Goal: Submit feedback/report problem

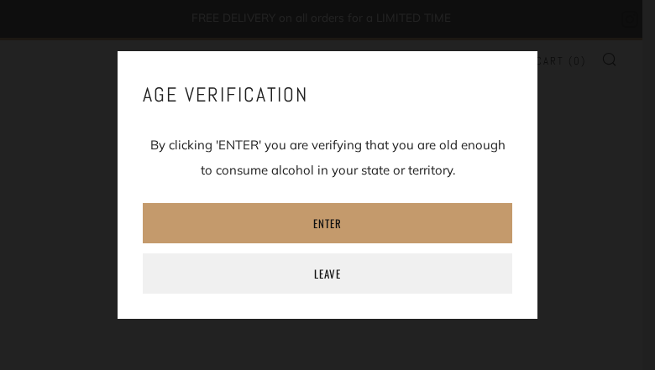
type input "[EMAIL_ADDRESS][DOMAIN_NAME]"
type input "TpIwDpHRhSAV"
type input "[EMAIL_ADDRESS][DOMAIN_NAME]"
type input "bFTAHcYBZbMd"
type input "[EMAIL_ADDRESS][DOMAIN_NAME]"
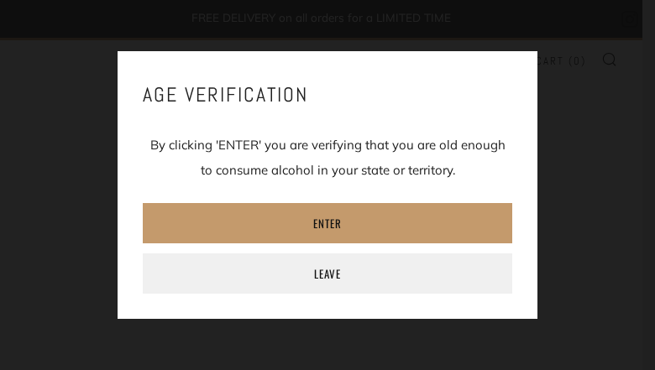
type input "VgcDItZHkbllGPnP"
type input "UdxbtEoqex"
type input "[EMAIL_ADDRESS][DOMAIN_NAME]"
type input "6926448769"
type input "[EMAIL_ADDRESS][DOMAIN_NAME]"
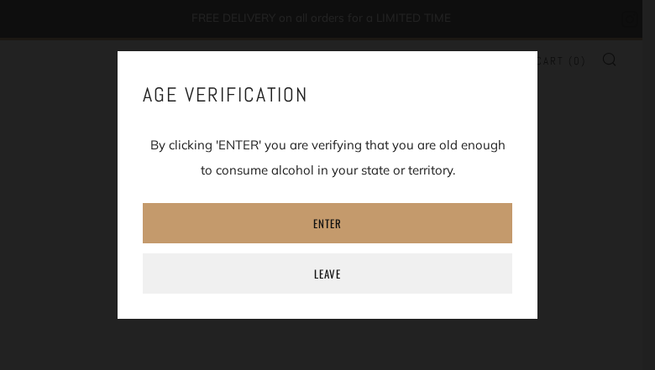
type input "UFCDhCNwHpXCAKEM"
type input "nXeOTQWOBz"
type input "[EMAIL_ADDRESS][DOMAIN_NAME]"
type input "3649385228"
type input "[EMAIL_ADDRESS][DOMAIN_NAME]"
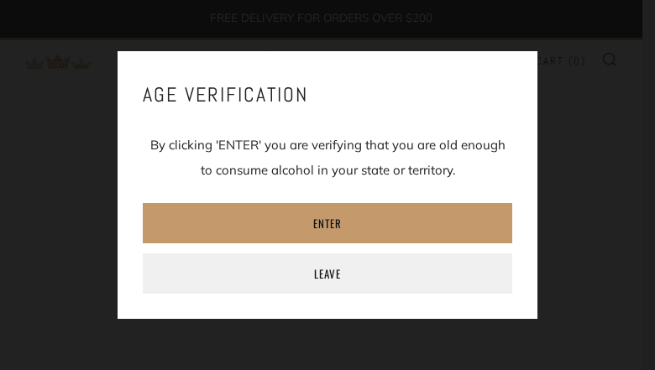
type input "rxzyevMnWDpHt"
